Goal: Obtain resource: Download file/media

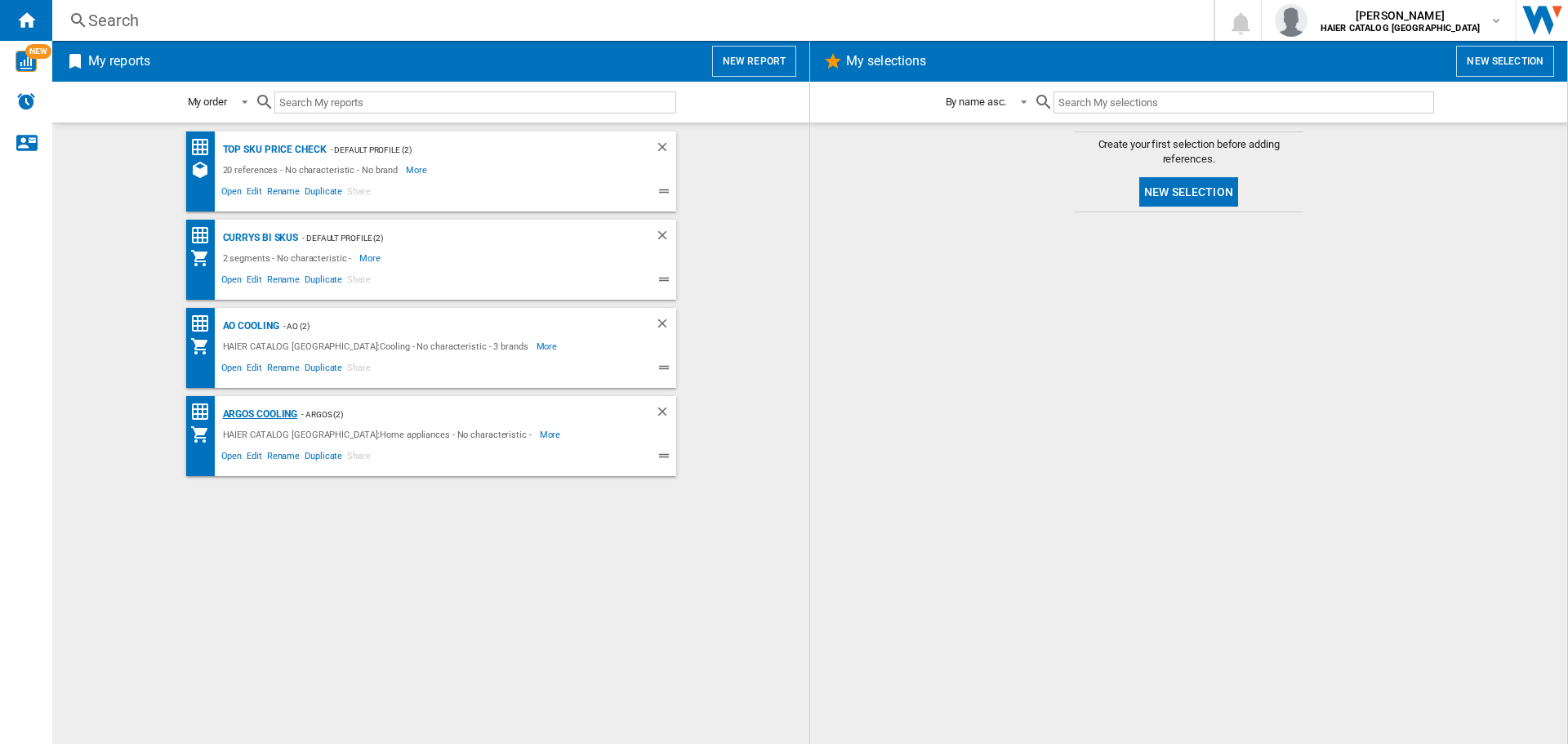
click at [273, 416] on div "Argos Cooling" at bounding box center [258, 414] width 79 height 20
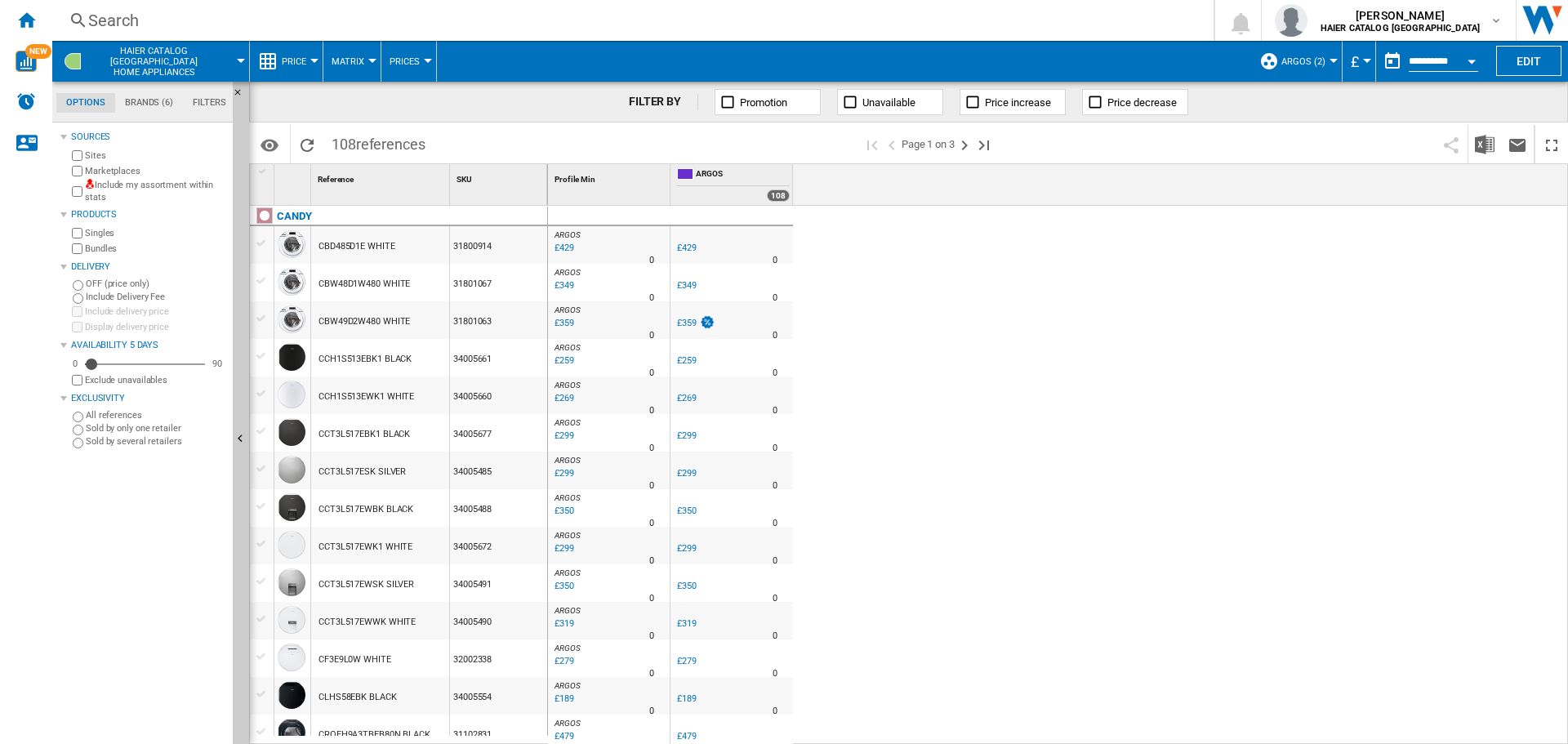
click at [269, 47] on div "Price" at bounding box center [285, 61] width 56 height 41
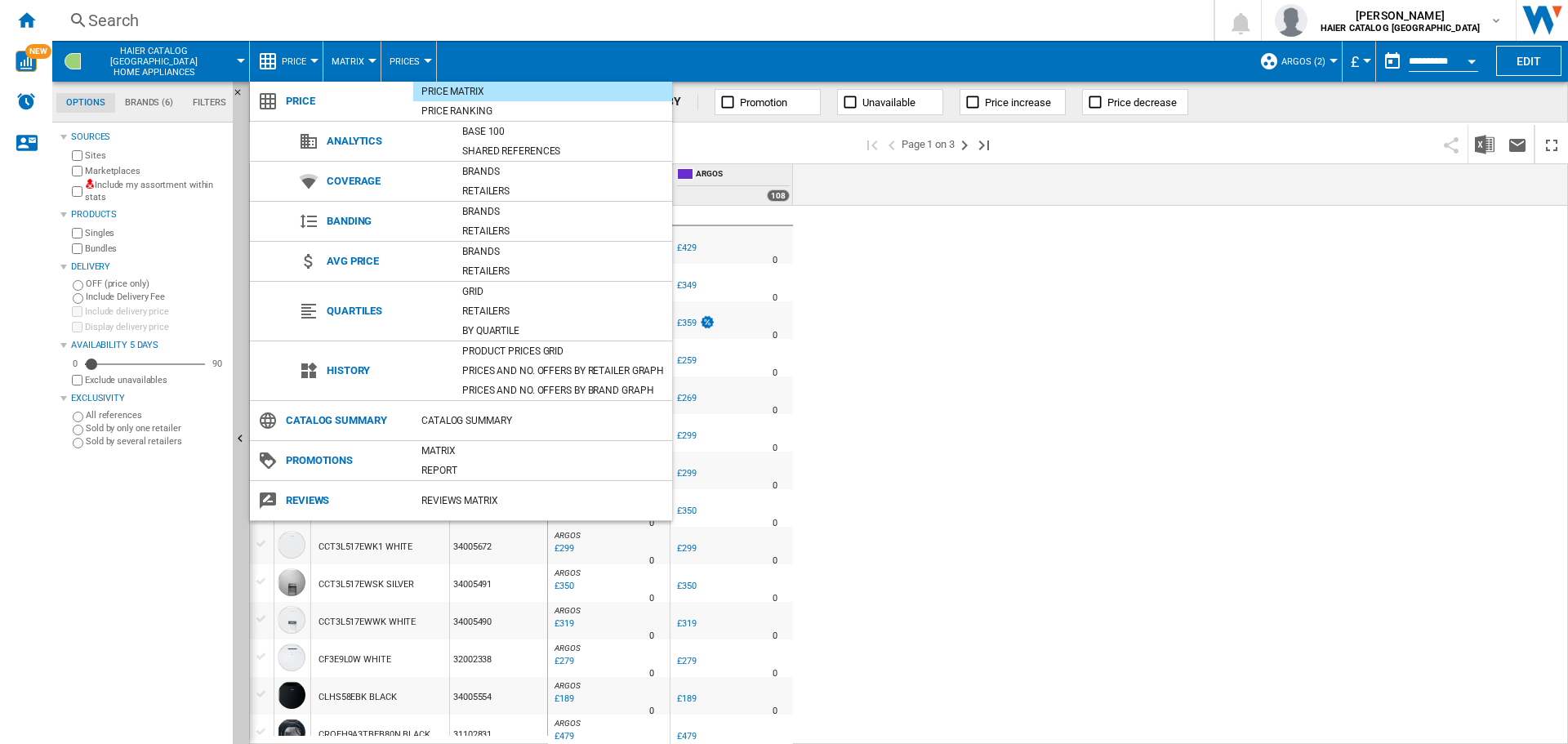
click at [280, 56] on md-backdrop at bounding box center [784, 372] width 1568 height 744
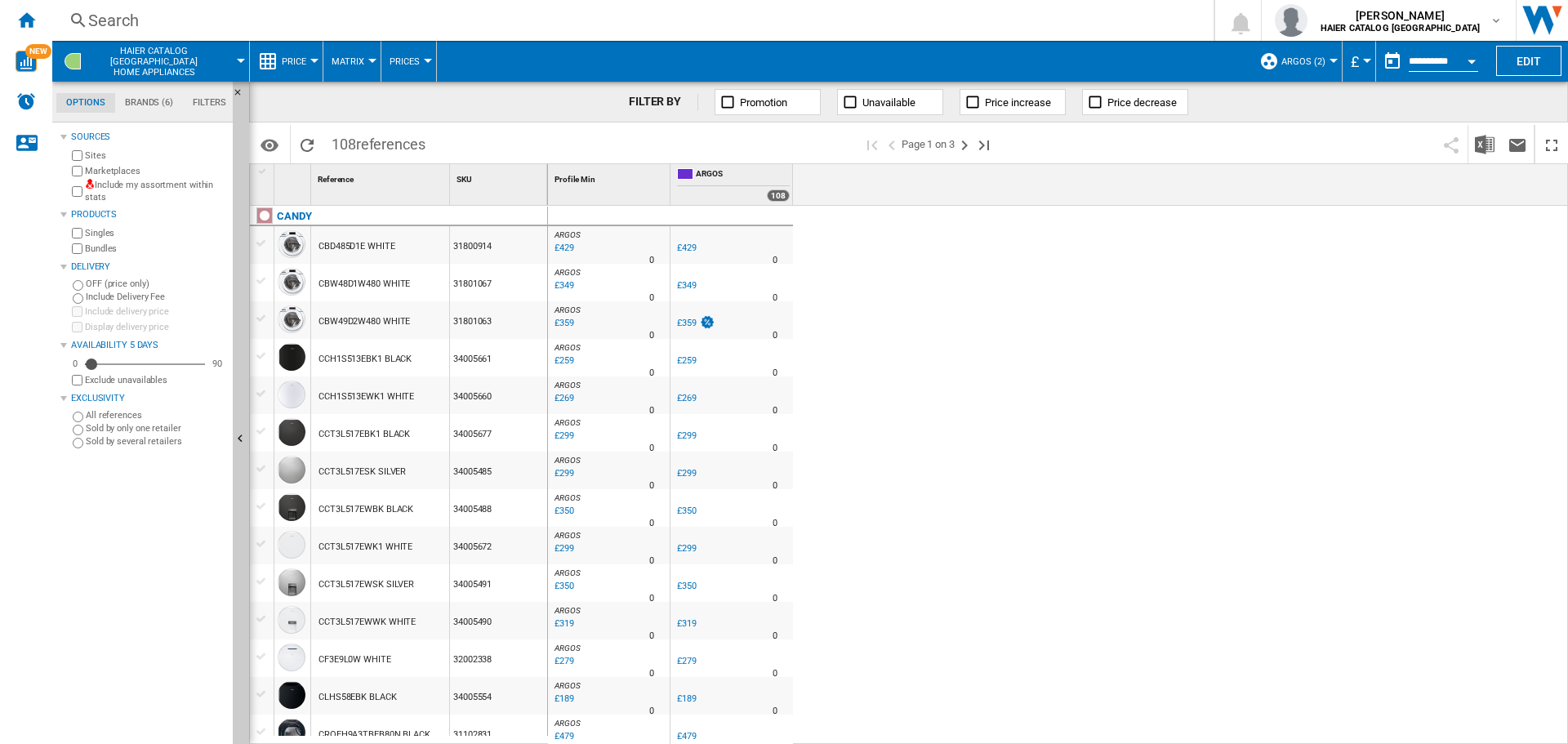
click at [299, 62] on span "Price" at bounding box center [294, 61] width 25 height 11
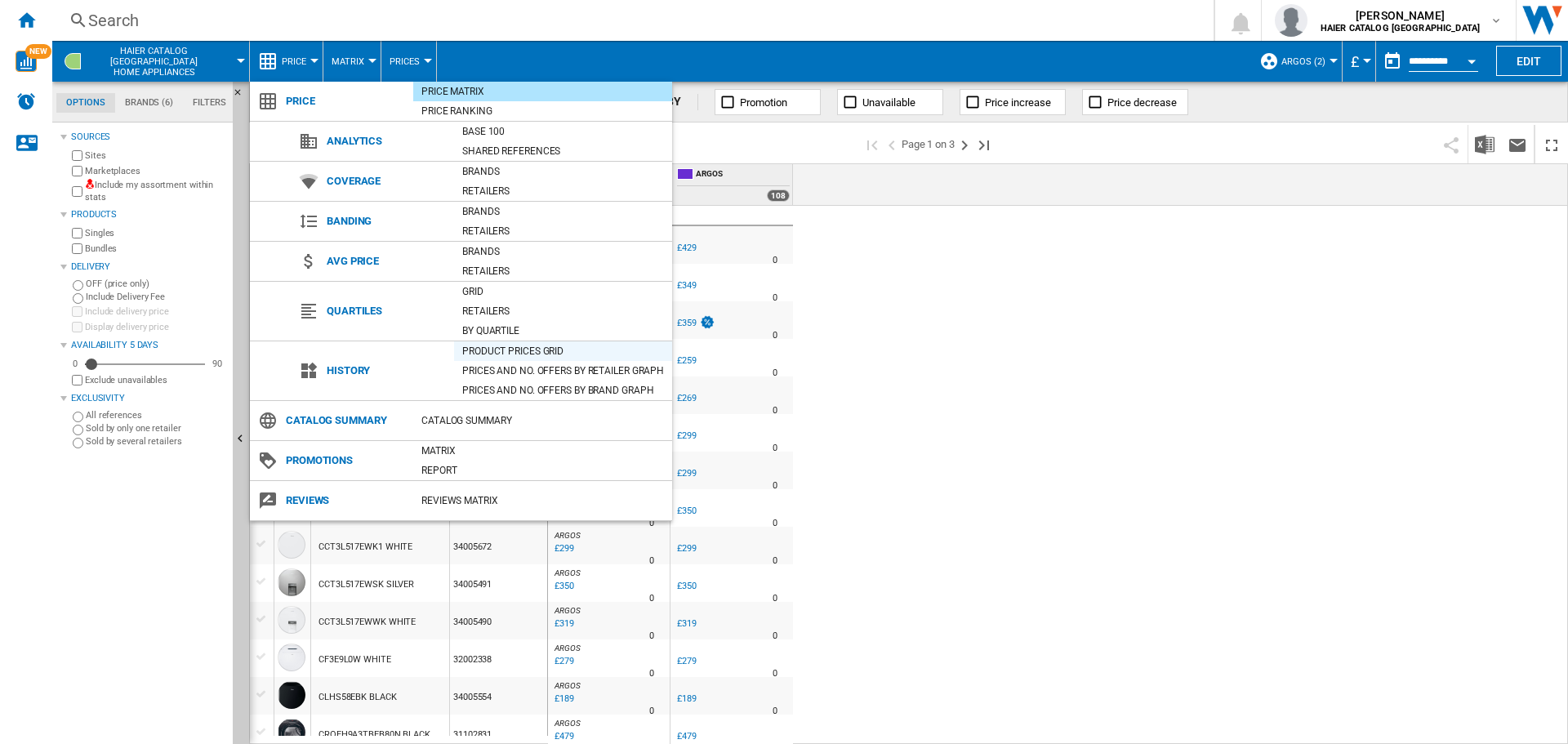
click at [502, 350] on div "Product prices grid" at bounding box center [563, 351] width 218 height 16
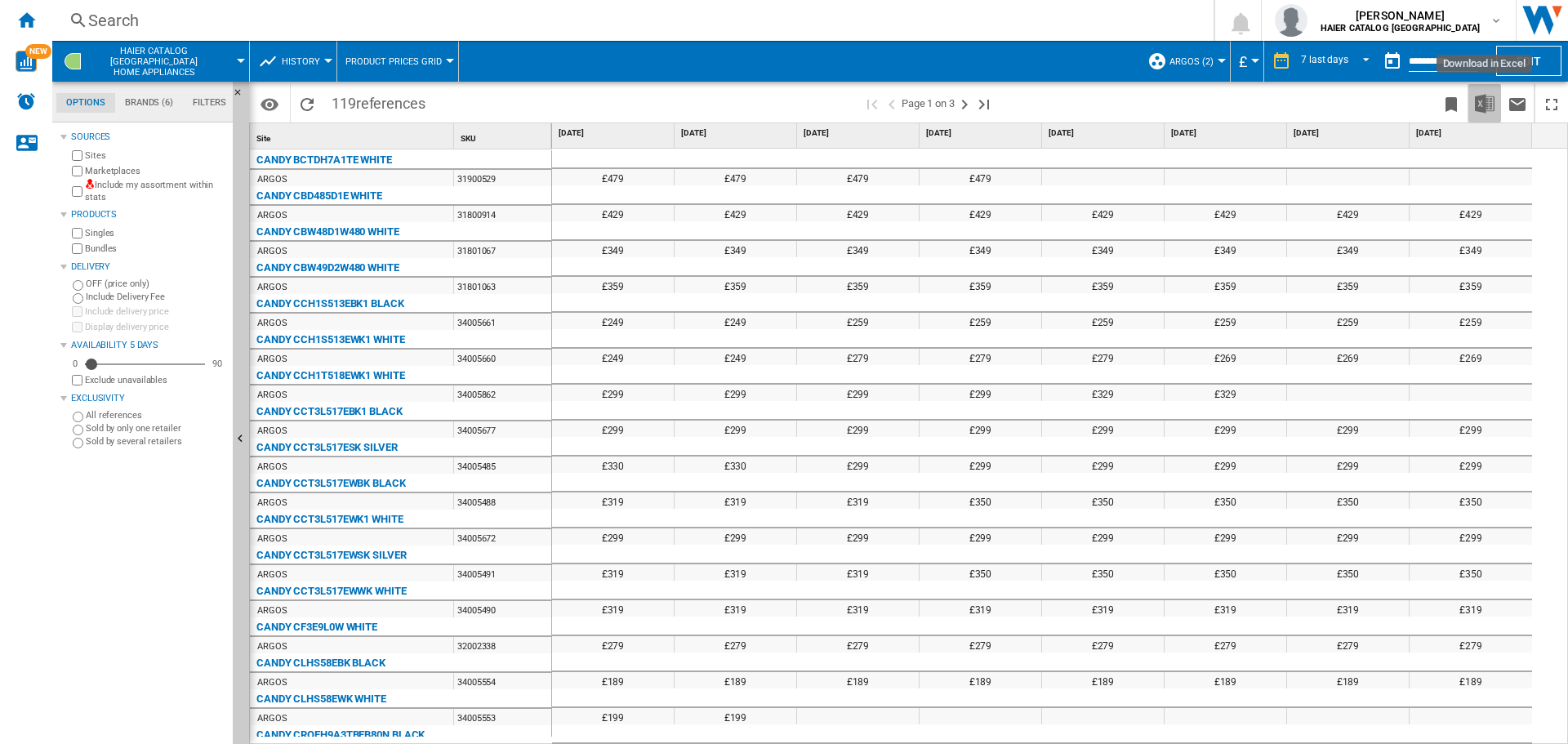
click at [1476, 110] on img "Download in Excel" at bounding box center [1485, 104] width 20 height 20
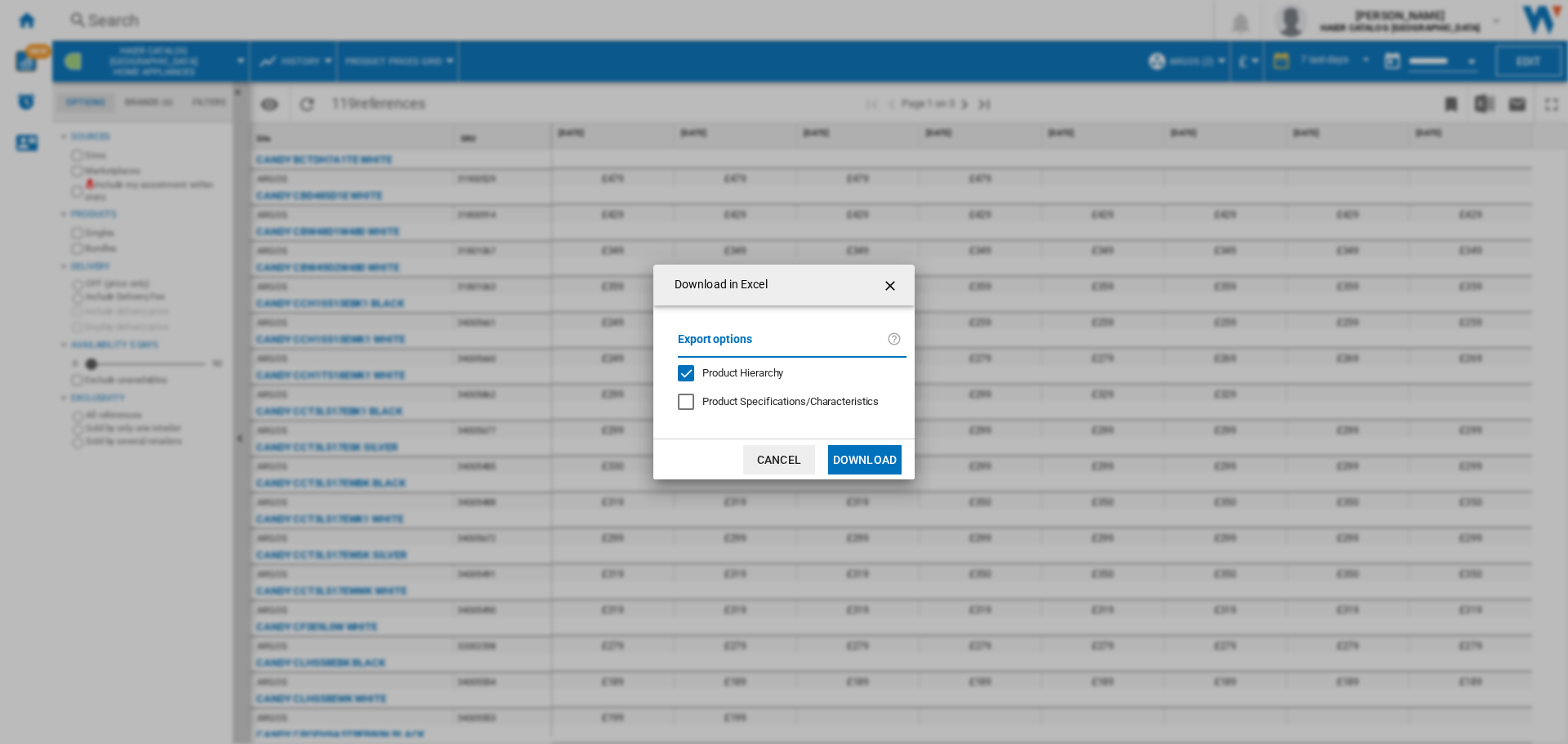
click at [884, 462] on button "Download" at bounding box center [865, 460] width 74 height 29
